Goal: Information Seeking & Learning: Check status

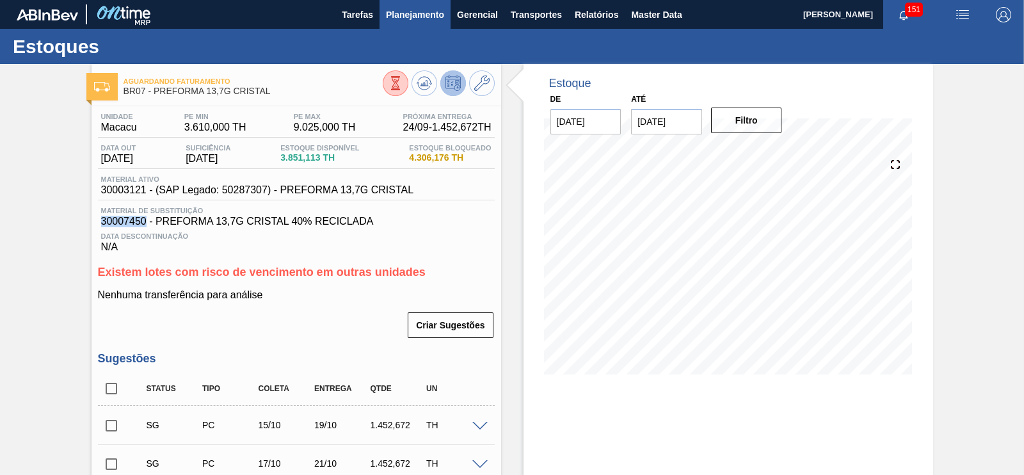
click at [415, 12] on span "Planejamento" at bounding box center [415, 14] width 58 height 15
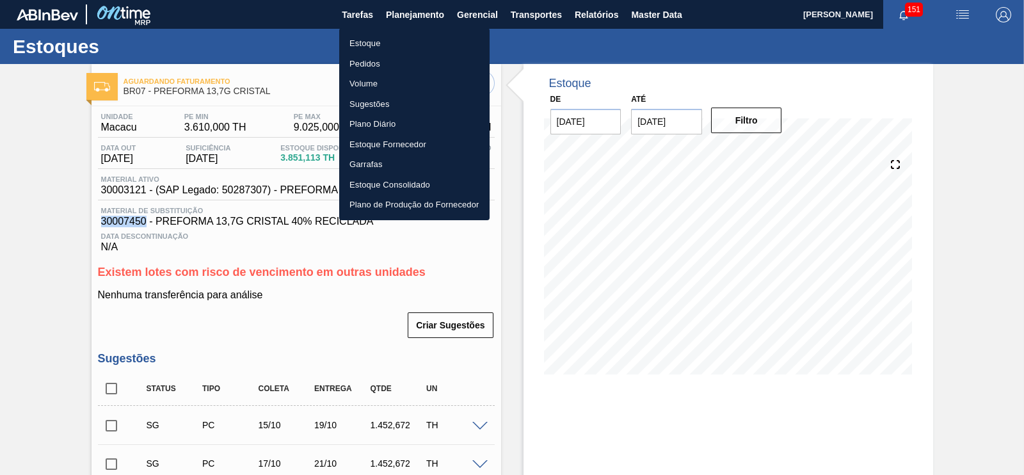
click at [365, 43] on li "Estoque" at bounding box center [414, 43] width 150 height 20
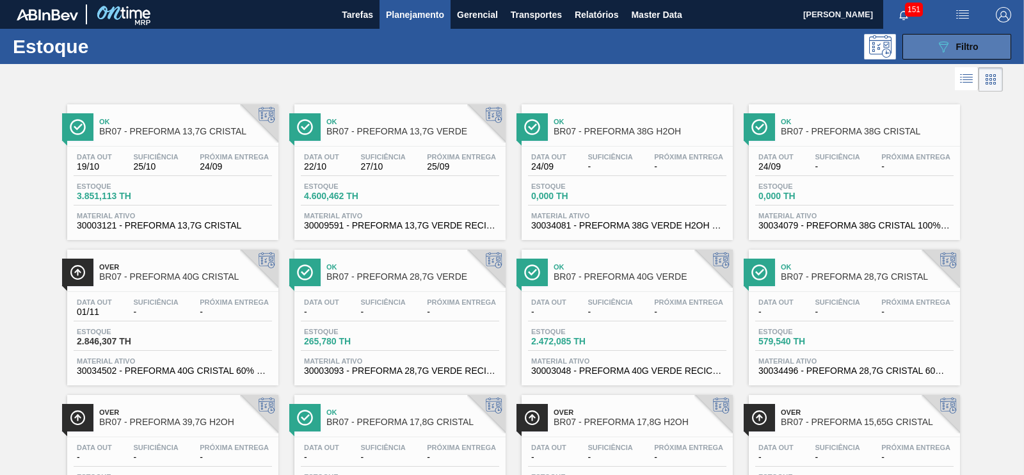
click at [932, 41] on button "089F7B8B-B2A5-4AFE-B5C0-19BA573D28AC Filtro" at bounding box center [956, 47] width 109 height 26
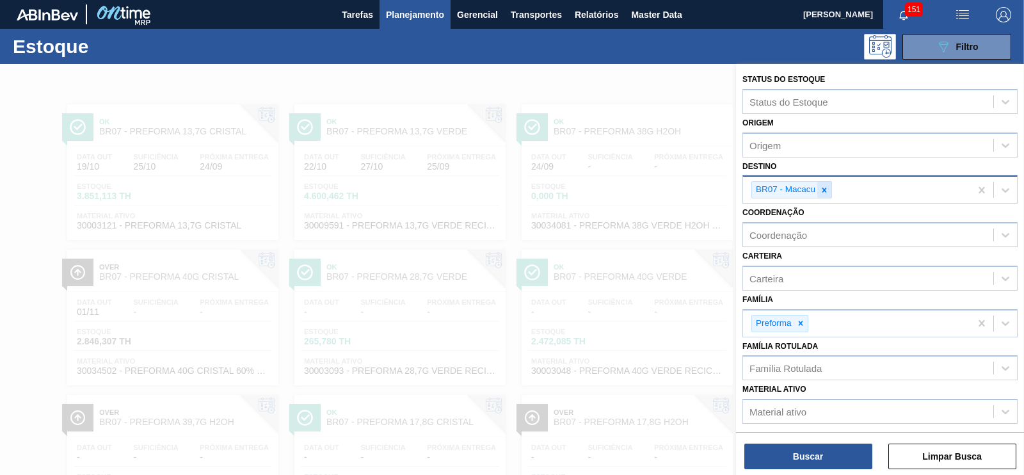
click at [829, 189] on div at bounding box center [824, 190] width 14 height 16
type input "cama"
click at [781, 203] on div "Status do Estoque Status do Estoque Origem Origem Destino option BR07 - Macacu,…" at bounding box center [880, 316] width 288 height 505
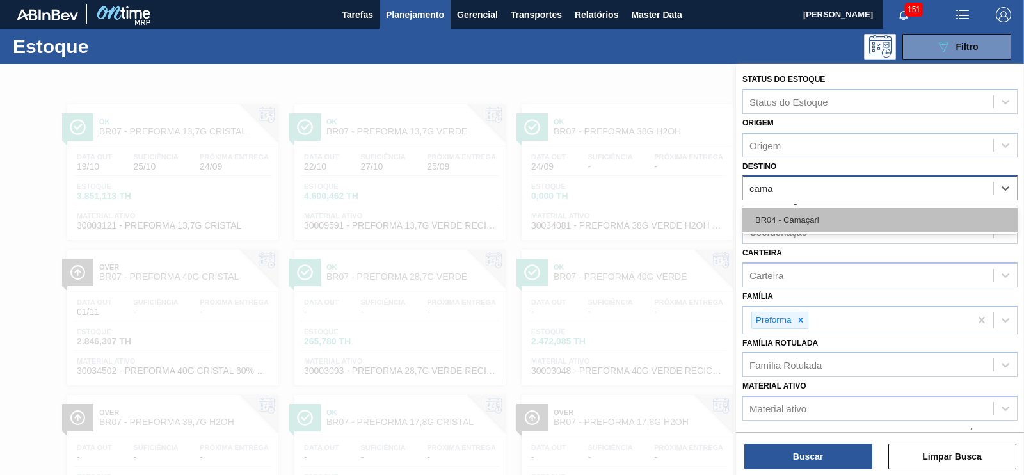
click at [783, 220] on div "BR04 - Camaçari" at bounding box center [879, 220] width 275 height 24
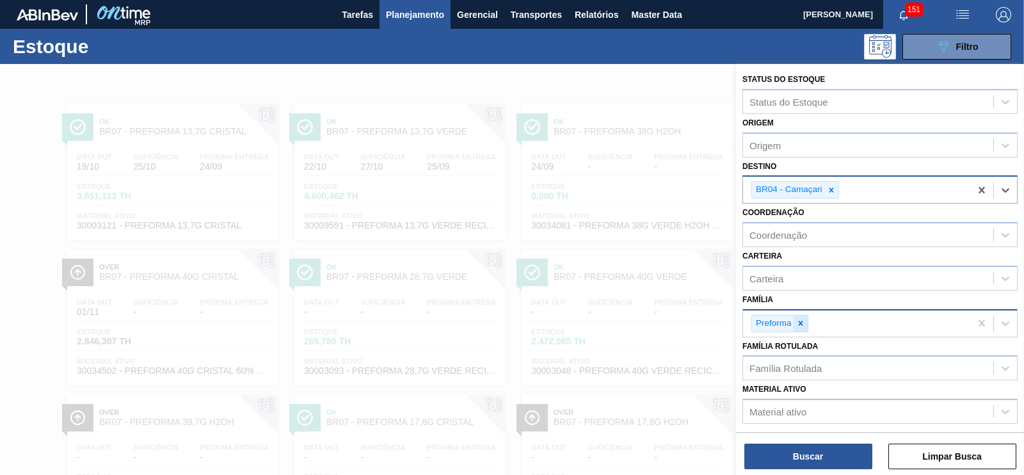
click at [799, 325] on div at bounding box center [801, 323] width 14 height 16
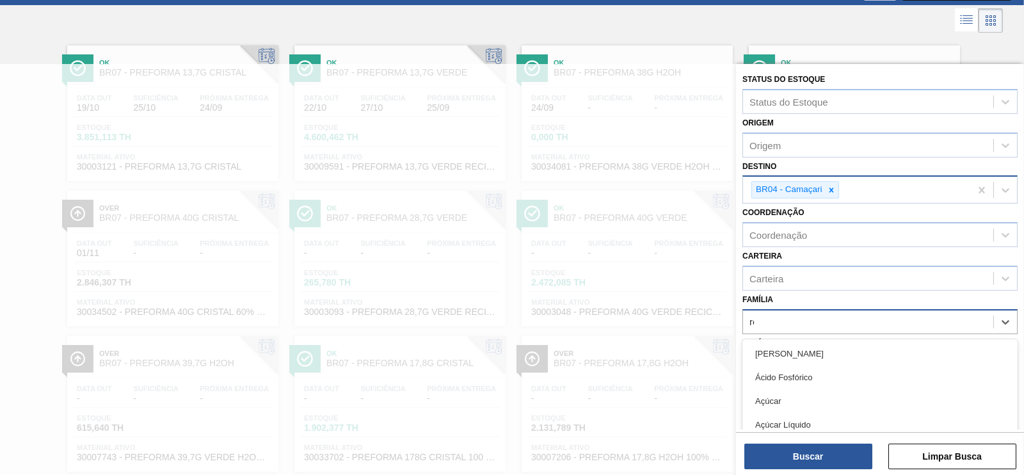
scroll to position [59, 0]
type input "rolha"
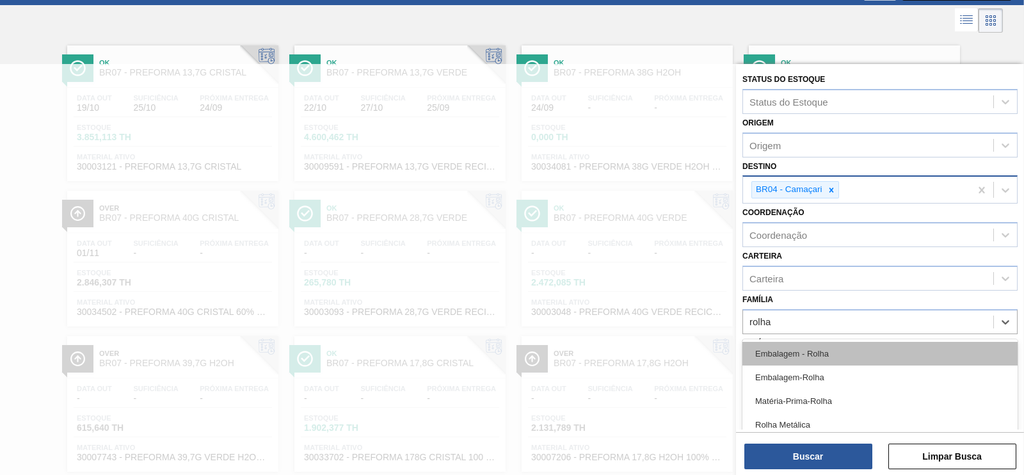
scroll to position [14, 0]
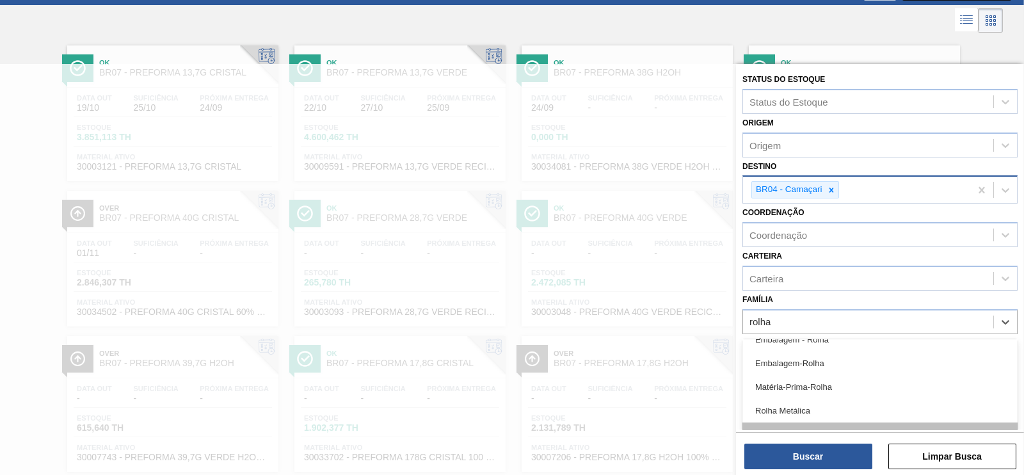
click at [808, 422] on div "Rolha Plástica" at bounding box center [879, 434] width 275 height 24
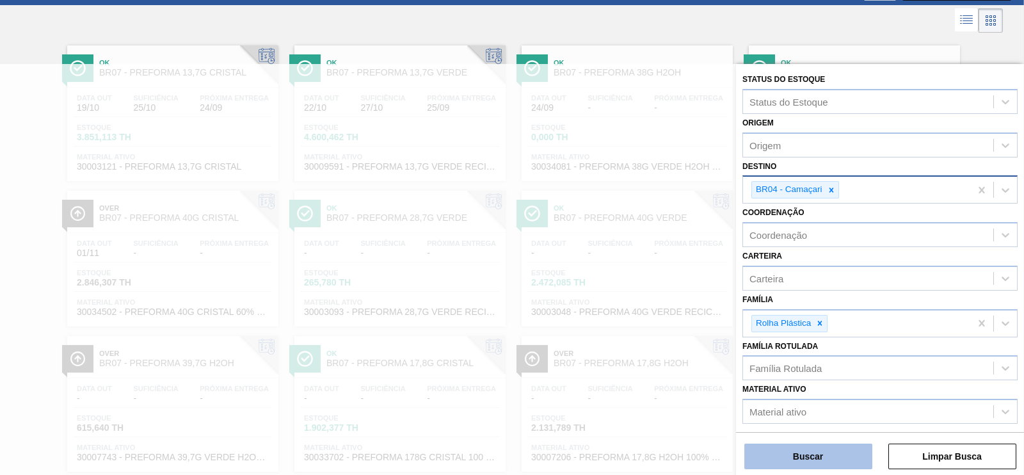
click at [831, 461] on button "Buscar" at bounding box center [808, 456] width 128 height 26
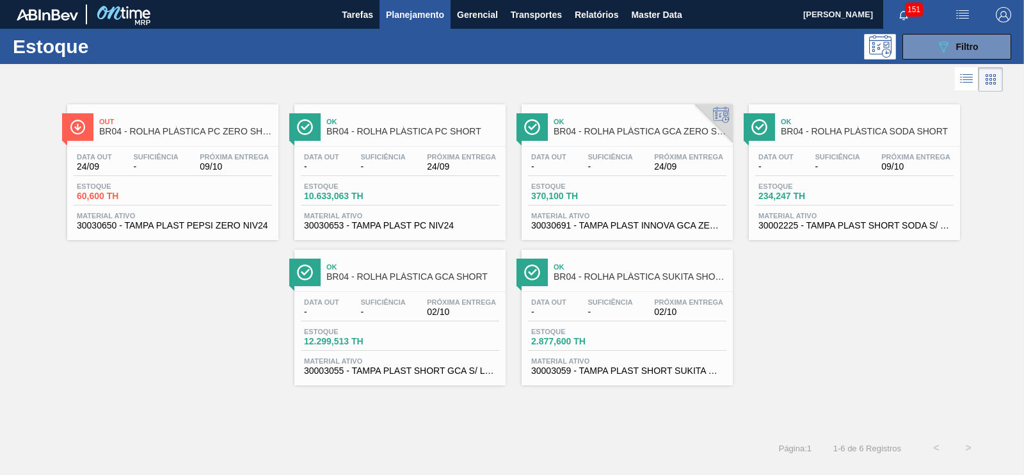
click at [188, 182] on div "Estoque 60,600 TH" at bounding box center [173, 193] width 198 height 23
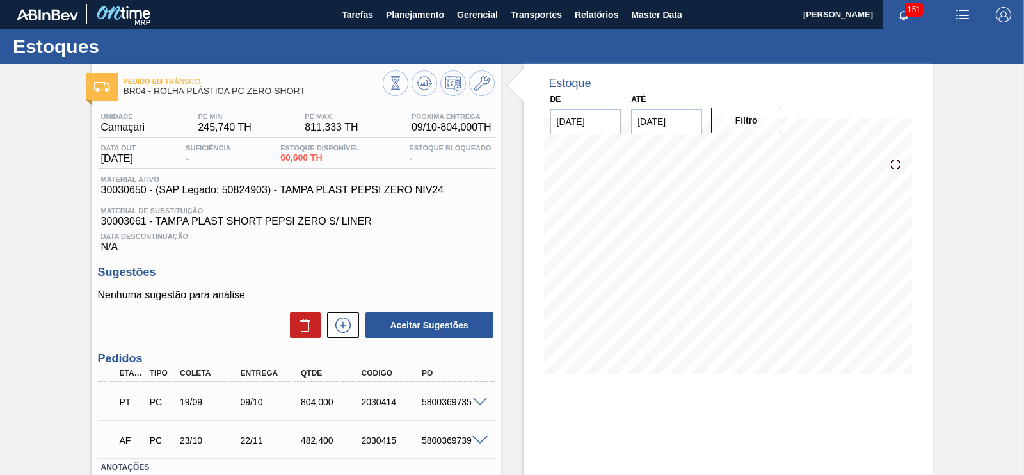
click at [482, 406] on span at bounding box center [479, 402] width 15 height 10
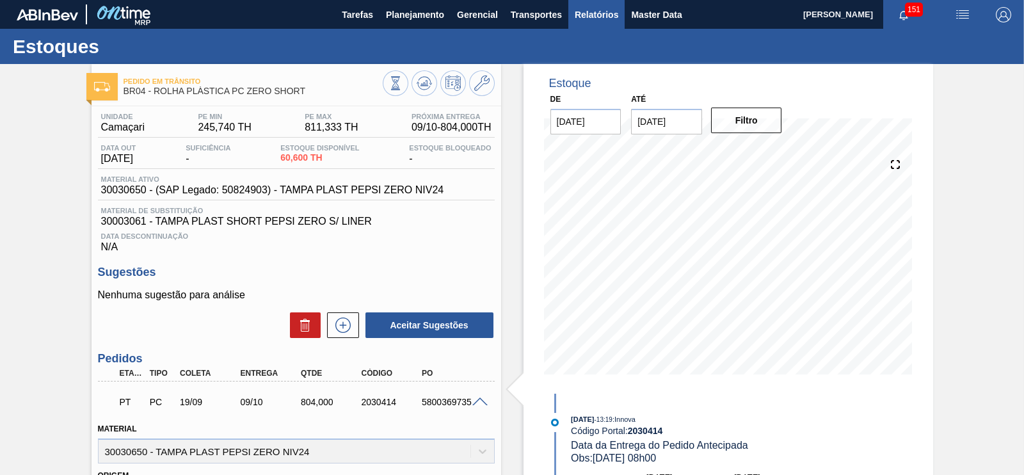
click at [592, 17] on span "Relatórios" at bounding box center [597, 14] width 44 height 15
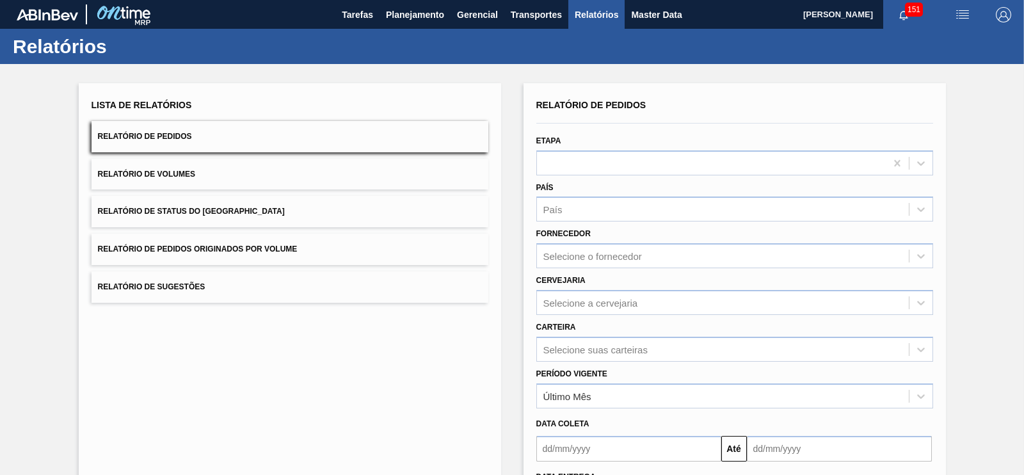
click at [298, 248] on button "Relatório de Pedidos Originados por Volume" at bounding box center [290, 249] width 397 height 31
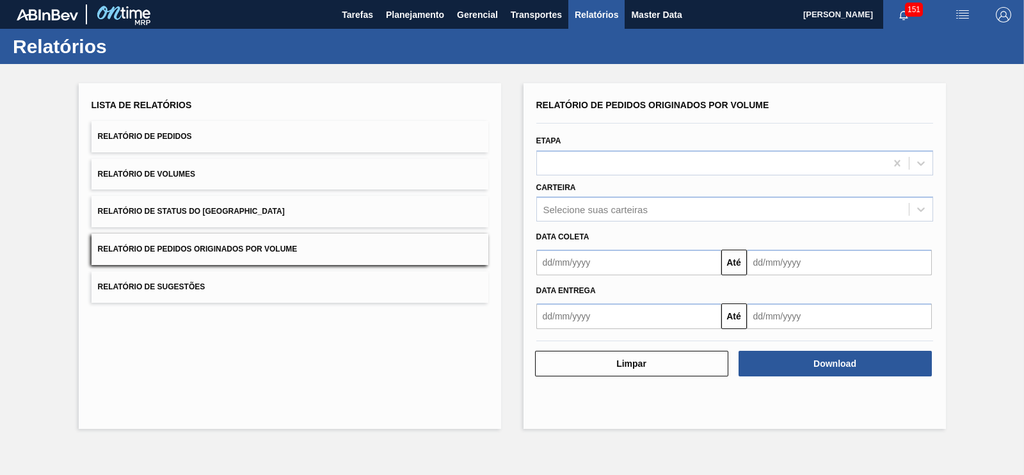
click at [272, 132] on button "Relatório de Pedidos" at bounding box center [290, 136] width 397 height 31
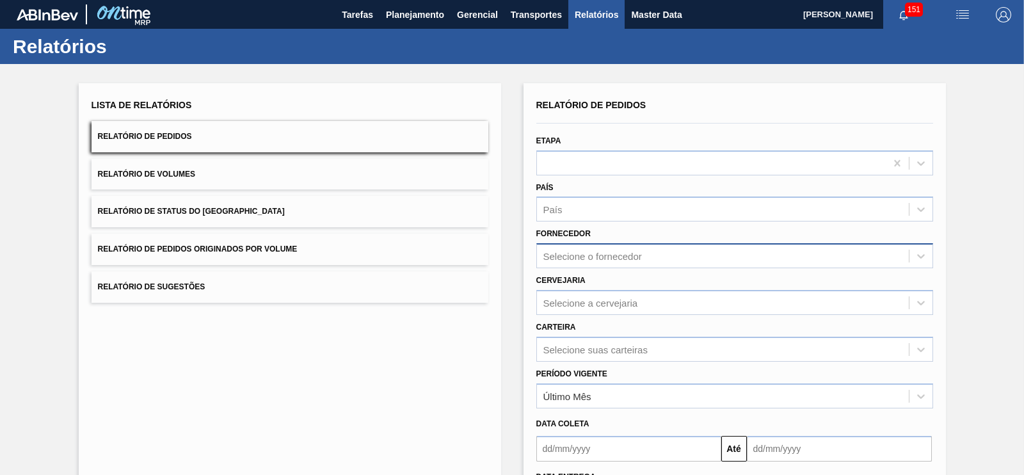
click at [604, 257] on div "Selecione o fornecedor" at bounding box center [592, 256] width 99 height 11
click at [477, 163] on button "Relatório de Volumes" at bounding box center [290, 174] width 397 height 31
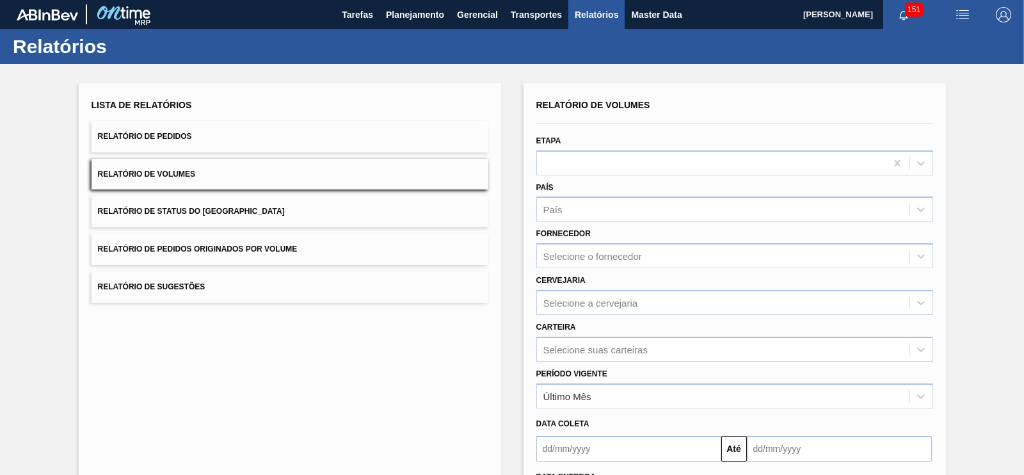
click at [422, 383] on div "Lista de Relatórios Relatório de Pedidos Relatório de Volumes Relatório de Stat…" at bounding box center [290, 329] width 422 height 493
click at [221, 147] on button "Relatório de Pedidos" at bounding box center [290, 136] width 397 height 31
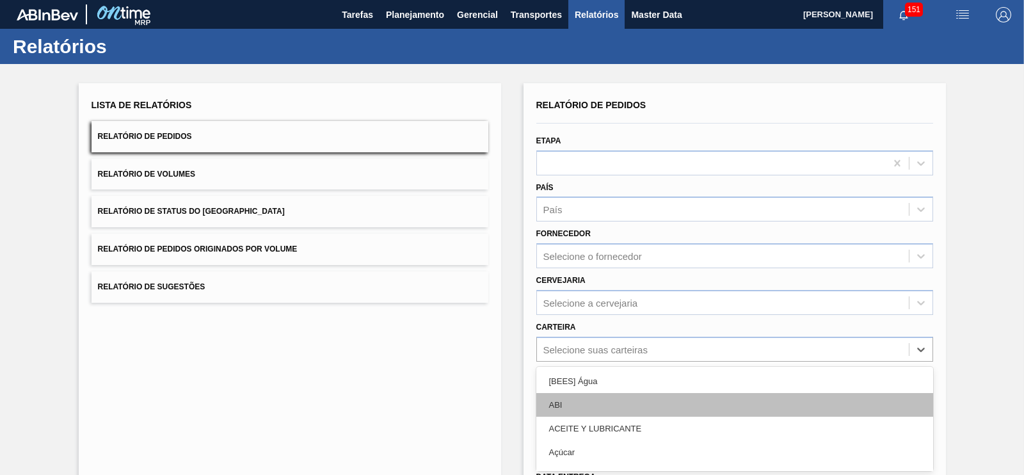
click at [583, 344] on div "option [BEES] Água focused, 1 of 101. 101 results available. Use Up and Down to…" at bounding box center [734, 349] width 397 height 25
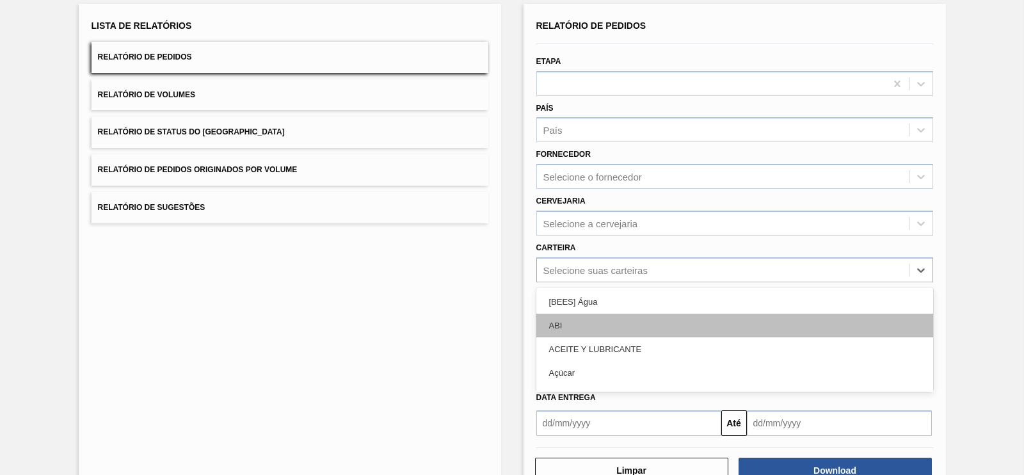
scroll to position [86, 0]
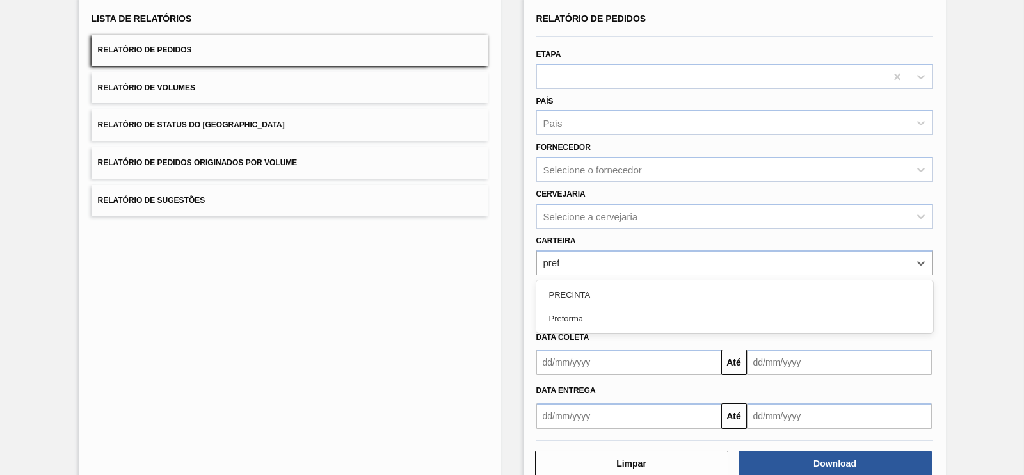
type input "prefo"
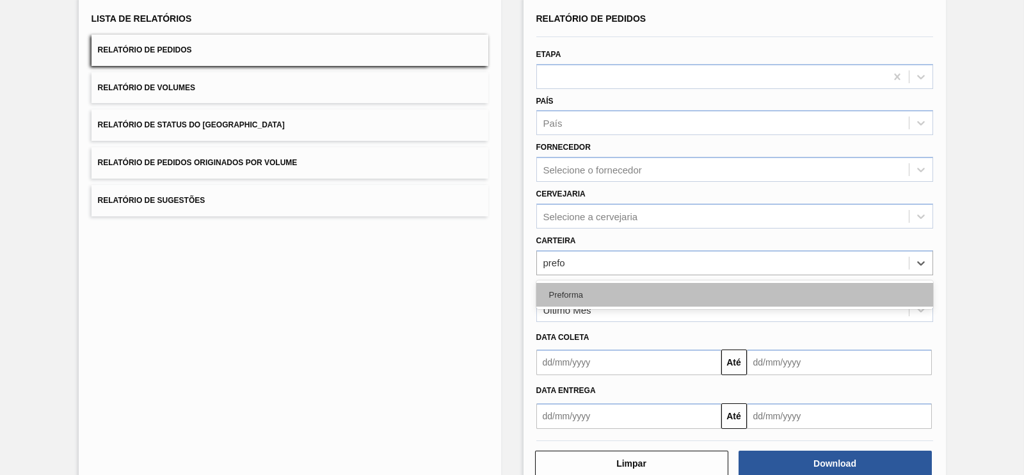
click at [574, 289] on div "Preforma" at bounding box center [734, 295] width 397 height 24
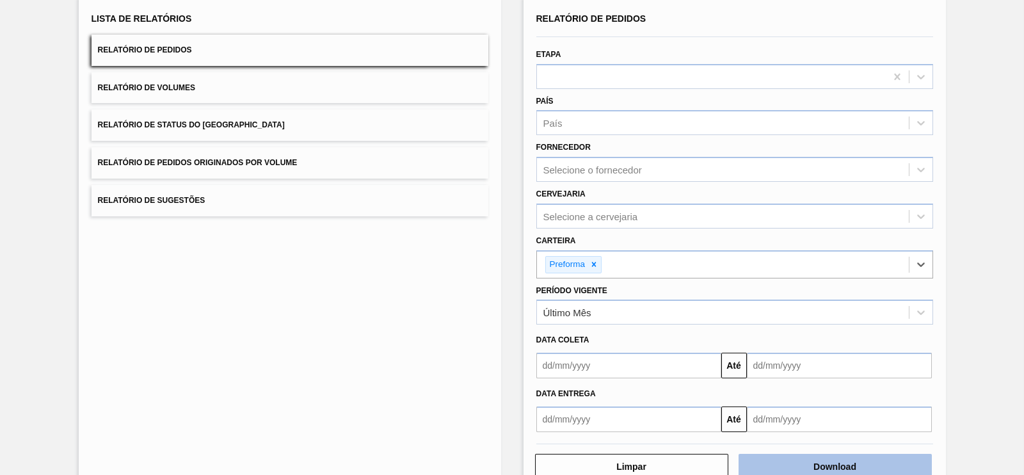
click at [810, 454] on button "Download" at bounding box center [834, 467] width 193 height 26
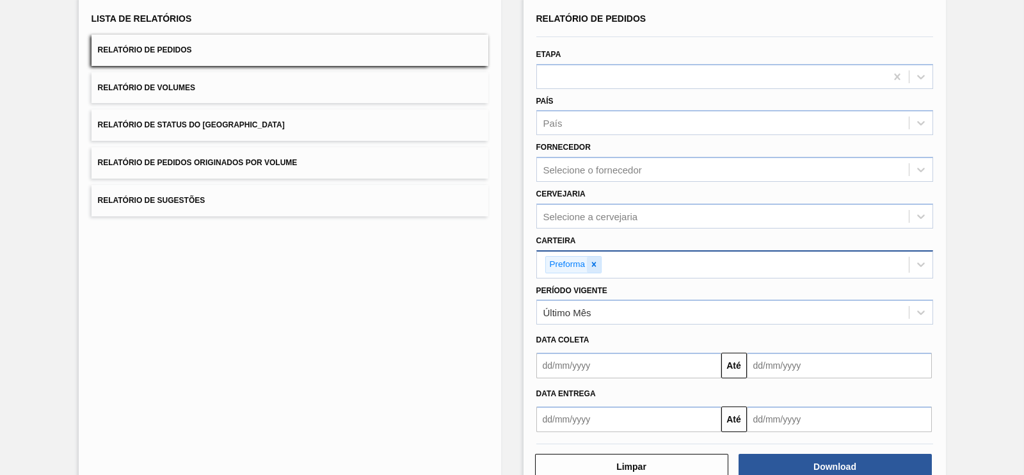
click at [596, 260] on icon at bounding box center [593, 264] width 9 height 9
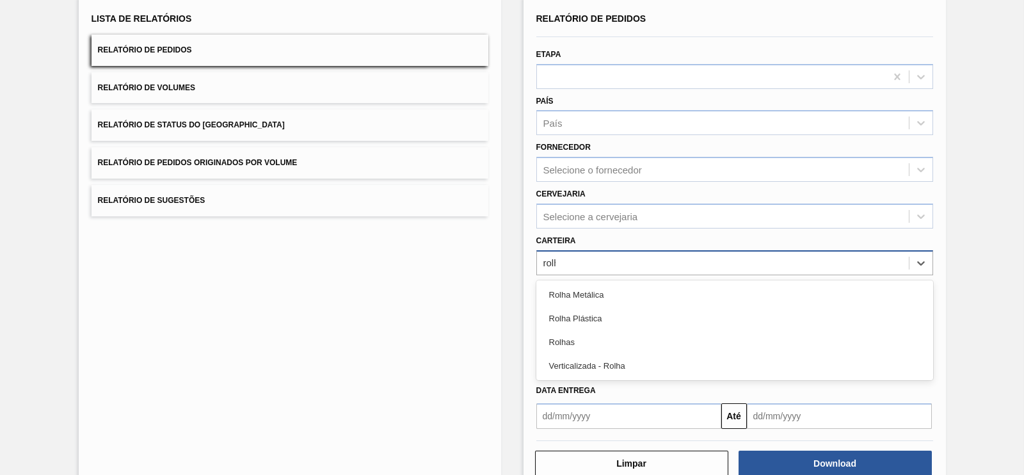
type input "rolha"
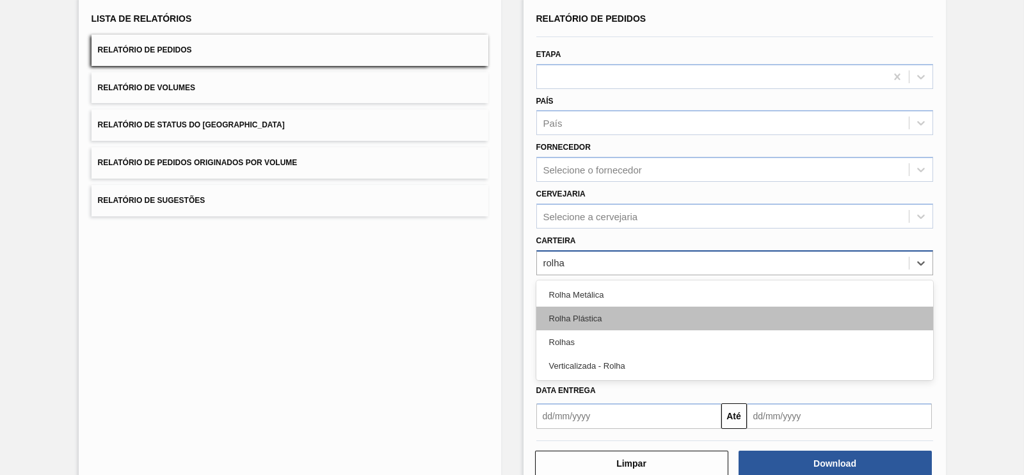
click at [586, 308] on div "Rolha Plástica" at bounding box center [734, 319] width 397 height 24
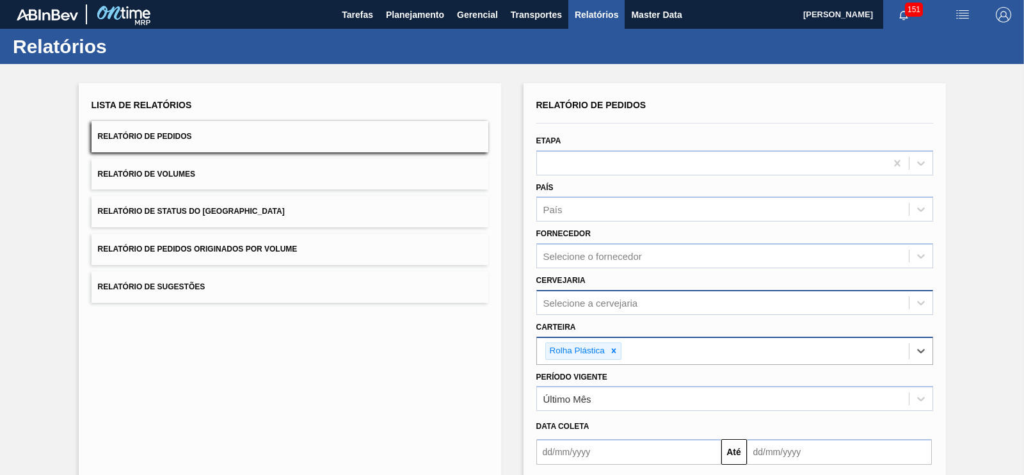
scroll to position [0, 0]
click at [599, 307] on div "Selecione a cervejaria" at bounding box center [734, 302] width 397 height 25
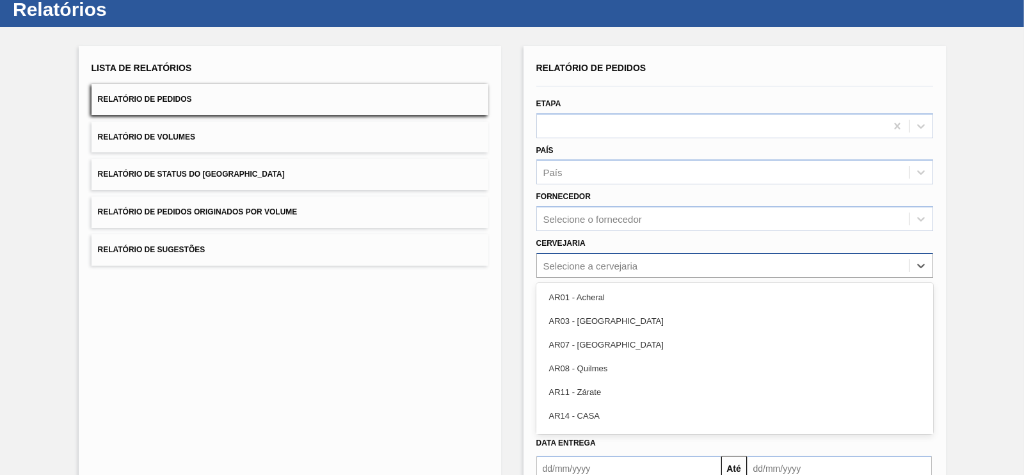
scroll to position [41, 0]
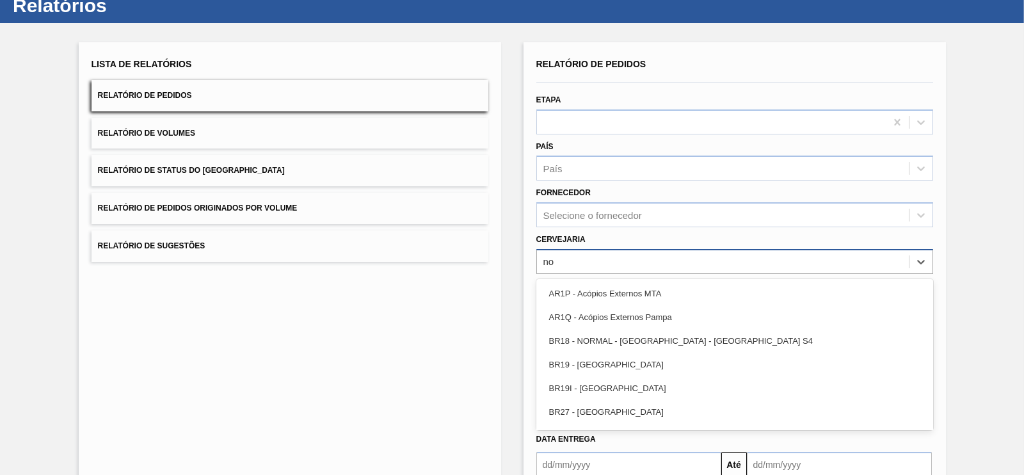
type input "n"
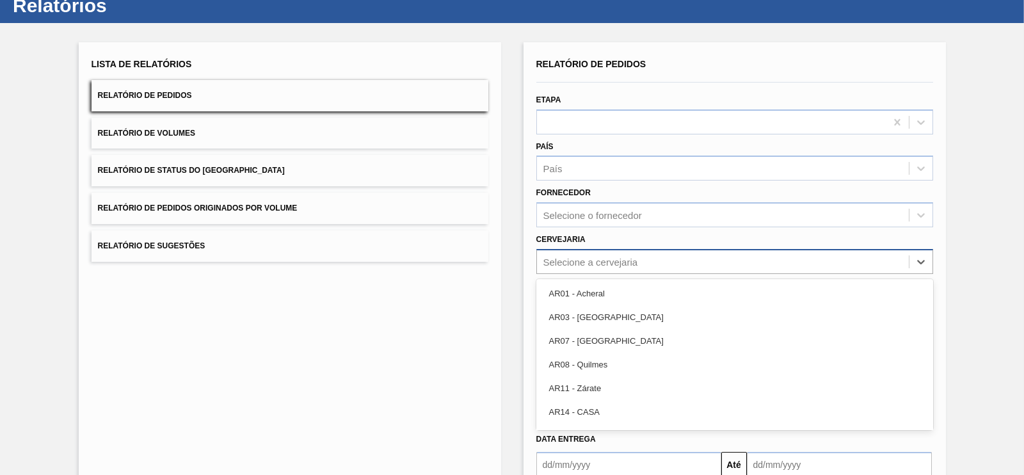
click at [996, 161] on div "Lista de Relatórios Relatório de Pedidos Relatório de Volumes Relatório de Stat…" at bounding box center [512, 289] width 1024 height 532
click at [594, 262] on div "Selecione a cervejaria" at bounding box center [590, 261] width 95 height 11
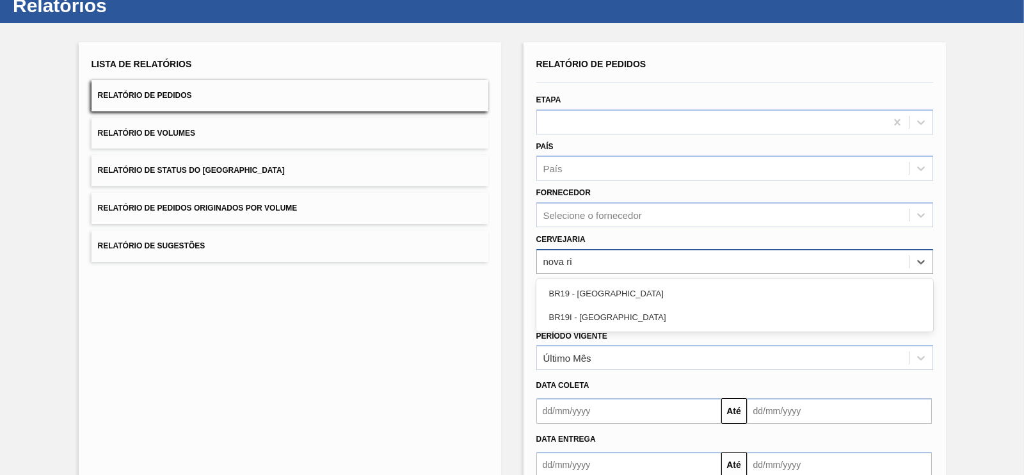
type input "[GEOGRAPHIC_DATA]"
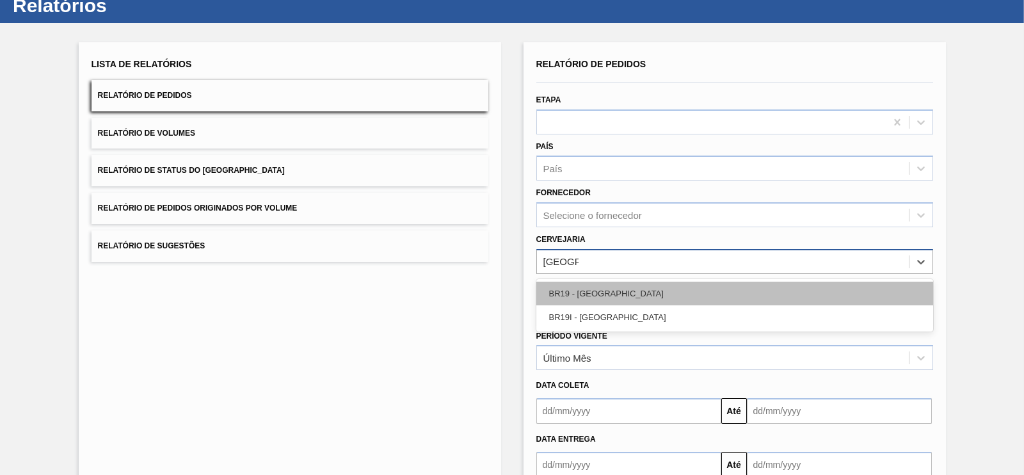
click at [592, 282] on div "BR19 - [GEOGRAPHIC_DATA]" at bounding box center [734, 294] width 397 height 24
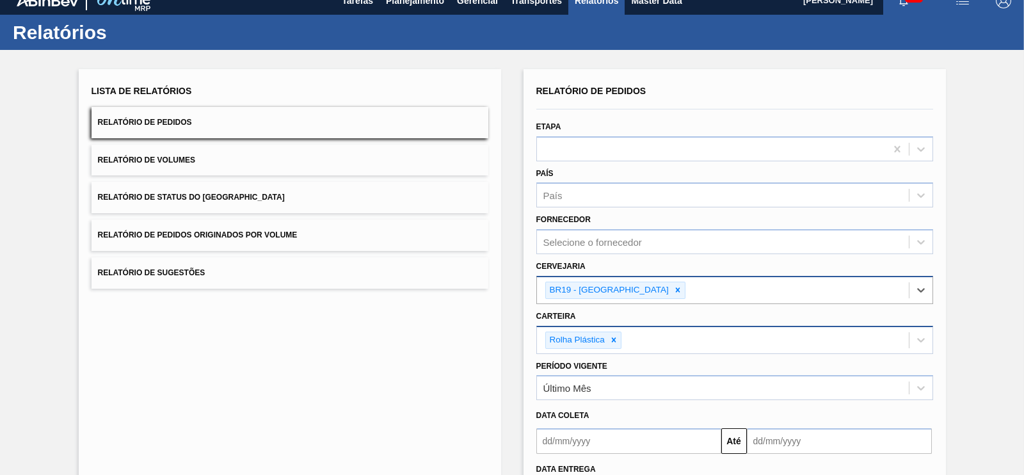
scroll to position [0, 0]
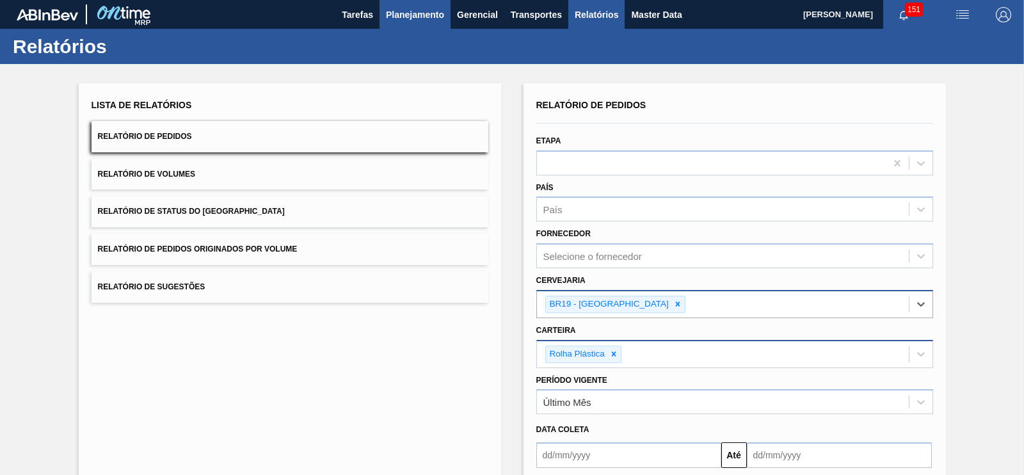
click at [422, 8] on span "Planejamento" at bounding box center [415, 14] width 58 height 15
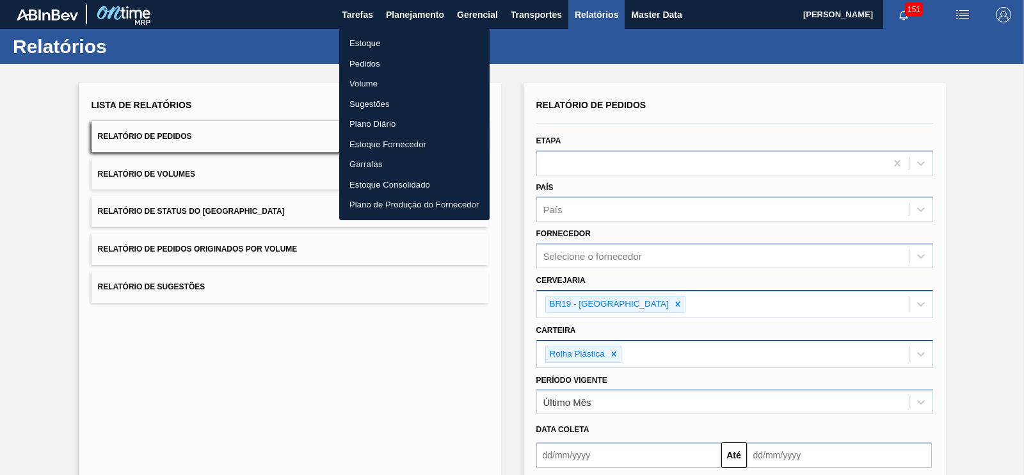
click at [381, 42] on li "Estoque" at bounding box center [414, 43] width 150 height 20
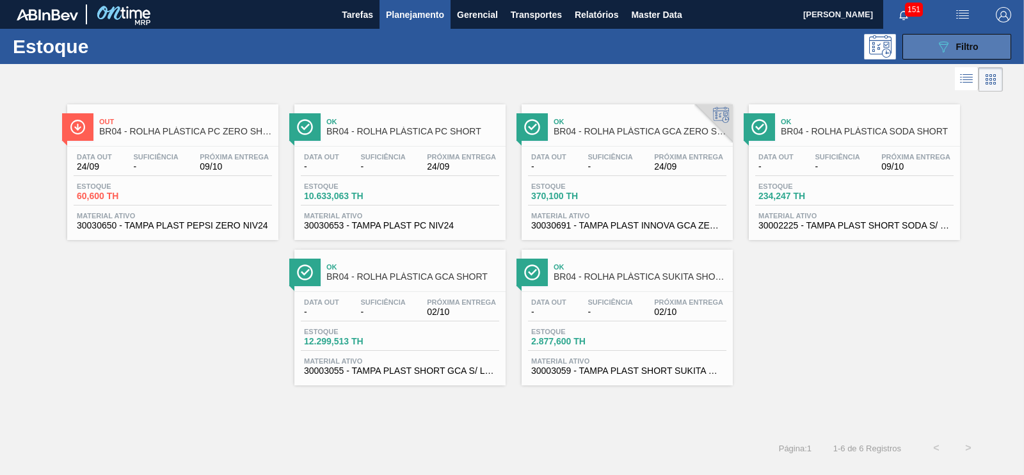
click at [934, 47] on button "089F7B8B-B2A5-4AFE-B5C0-19BA573D28AC Filtro" at bounding box center [956, 47] width 109 height 26
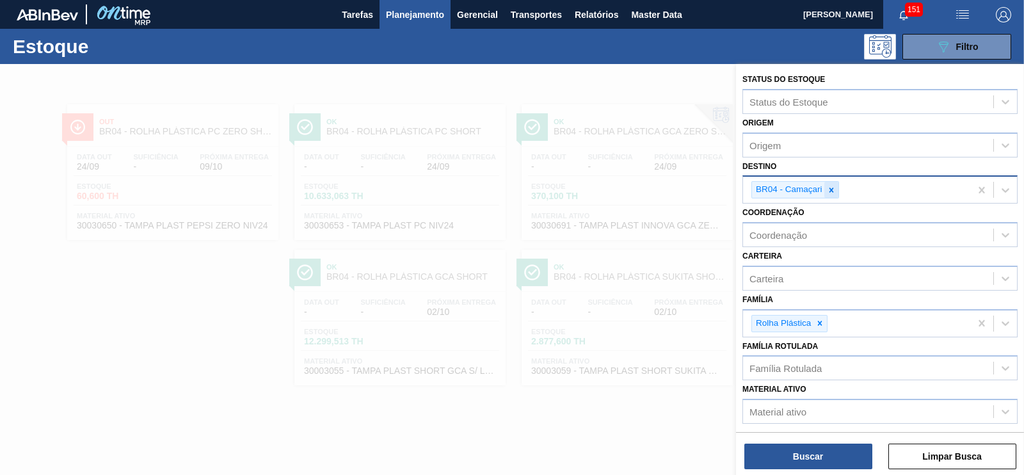
click at [835, 191] on icon at bounding box center [831, 190] width 9 height 9
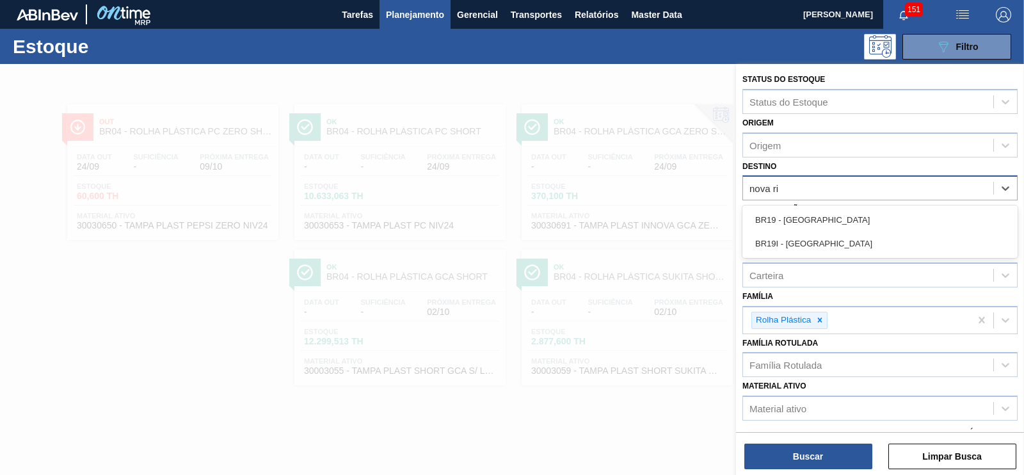
type input "[GEOGRAPHIC_DATA]"
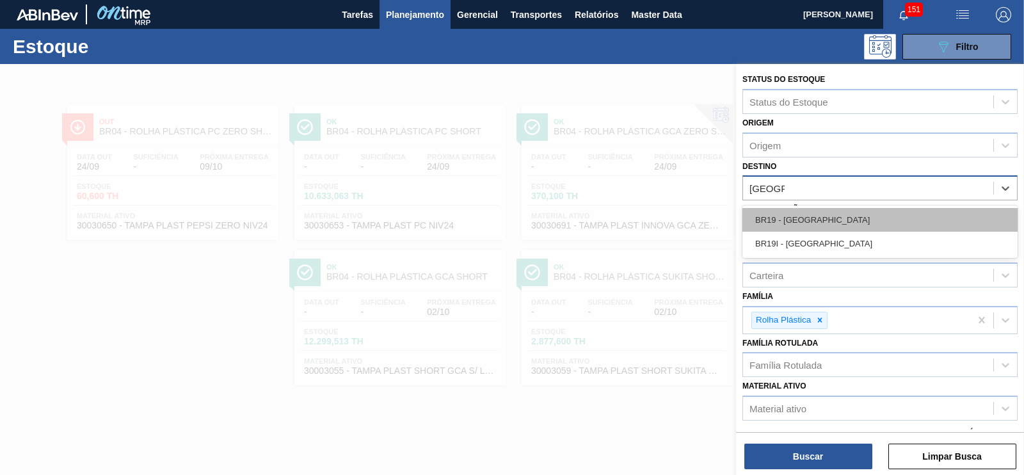
click at [765, 212] on div "BR19 - [GEOGRAPHIC_DATA]" at bounding box center [879, 220] width 275 height 24
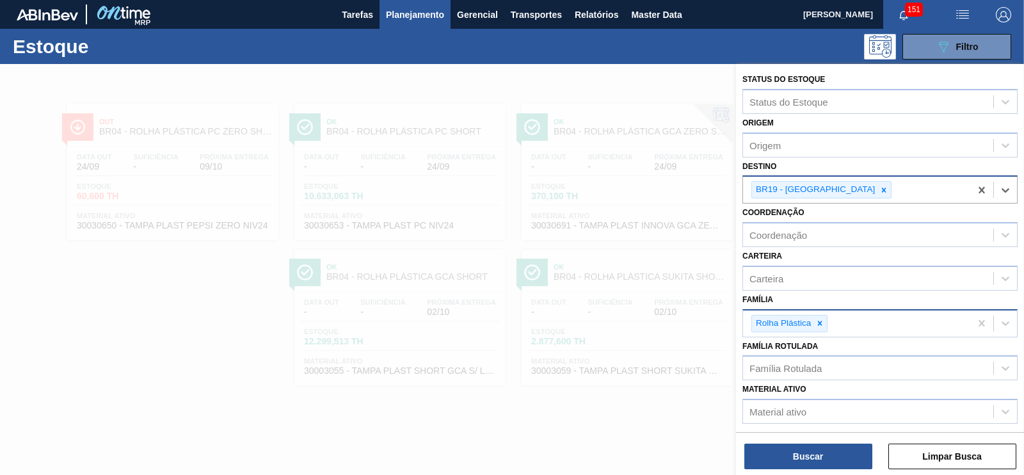
click at [819, 317] on div at bounding box center [820, 323] width 14 height 16
type input "caixa"
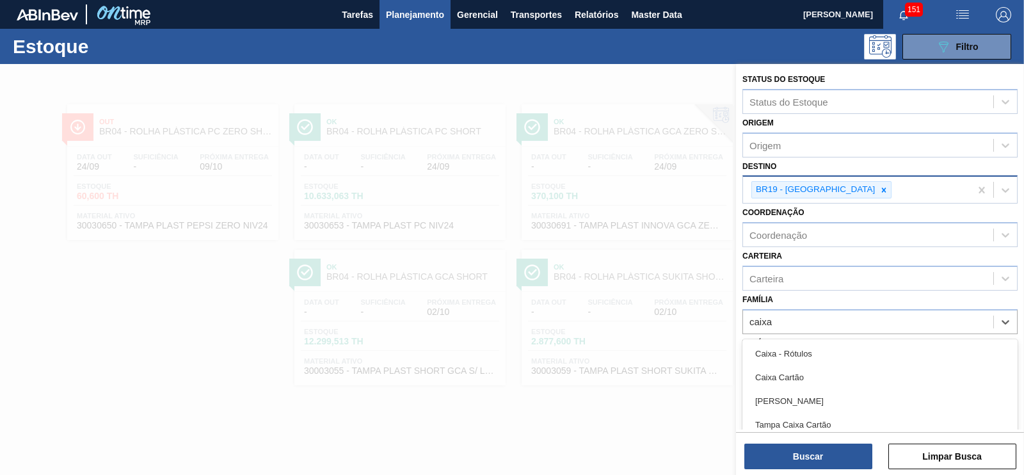
click at [790, 375] on div "Caixa Cartão" at bounding box center [879, 377] width 275 height 24
click at [815, 441] on div "Buscar Limpar Busca" at bounding box center [880, 450] width 288 height 36
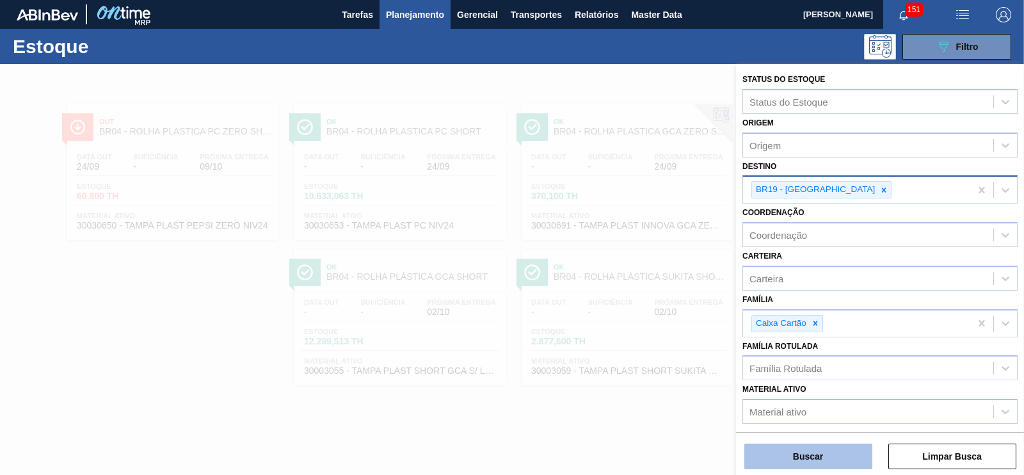
click at [816, 456] on button "Buscar" at bounding box center [808, 456] width 128 height 26
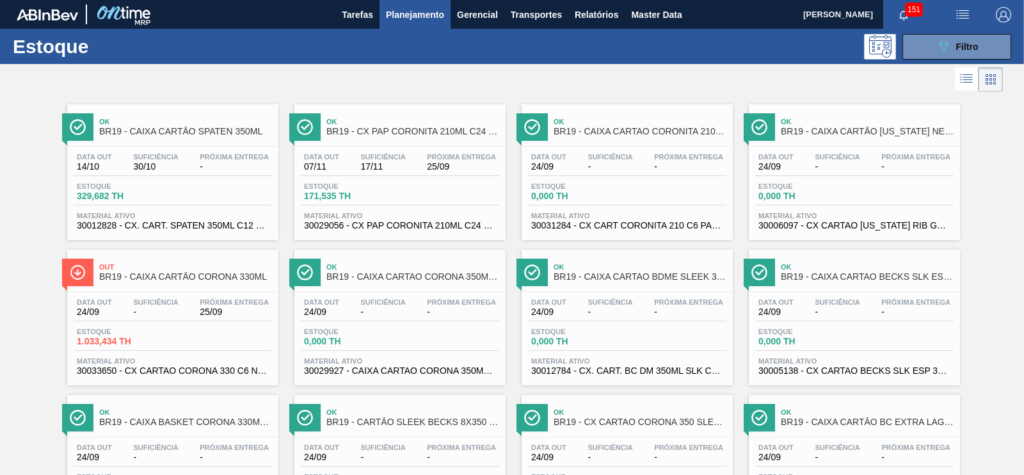
click at [239, 287] on div "Out BR19 - CAIXA CARTÃO CORONA 330ML Data out 24/09 Suficiência - Próxima Entre…" at bounding box center [172, 318] width 211 height 136
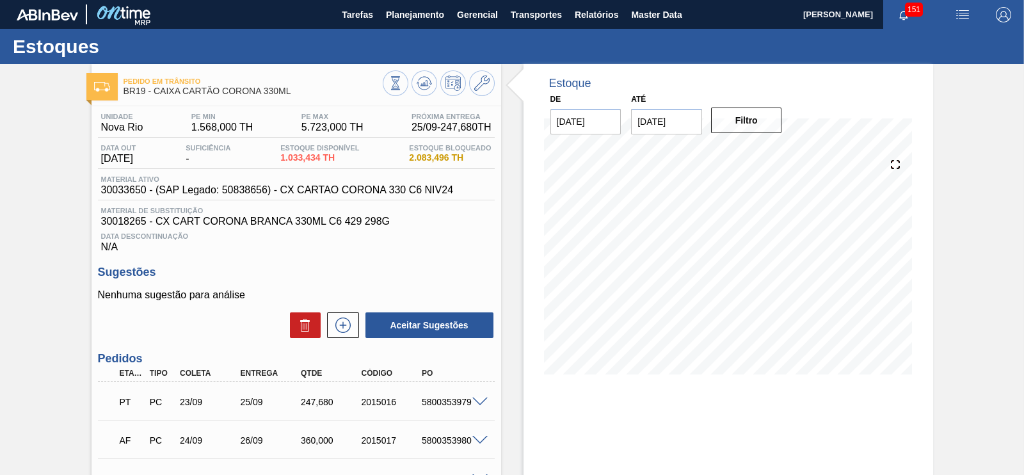
scroll to position [240, 0]
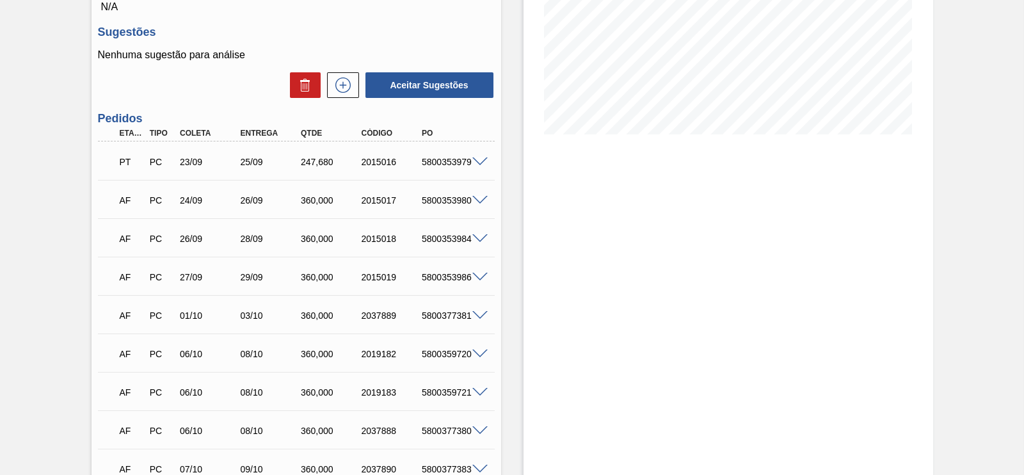
click at [484, 155] on div "PT PC 23/09 25/09 247,[PHONE_NUMBER] 5800353979" at bounding box center [296, 161] width 397 height 32
click at [483, 164] on span at bounding box center [479, 162] width 15 height 10
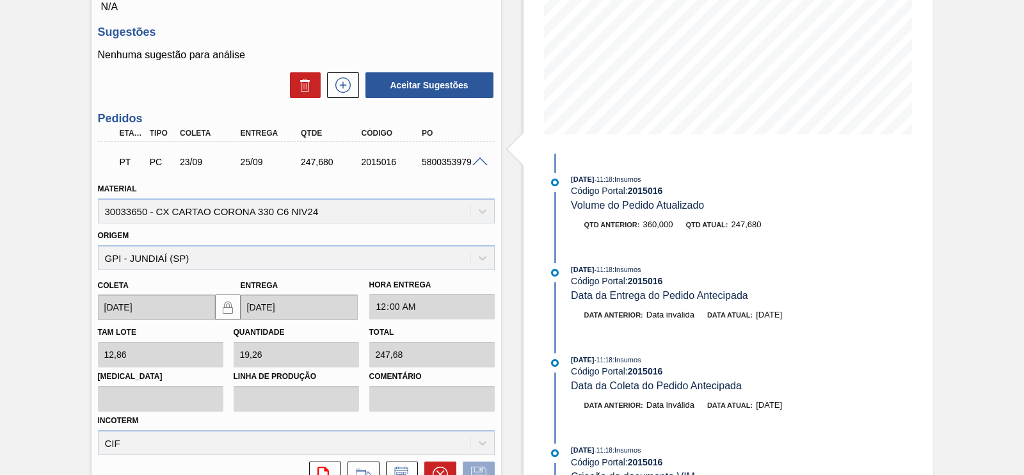
click at [474, 162] on span at bounding box center [479, 162] width 15 height 10
